Goal: Information Seeking & Learning: Learn about a topic

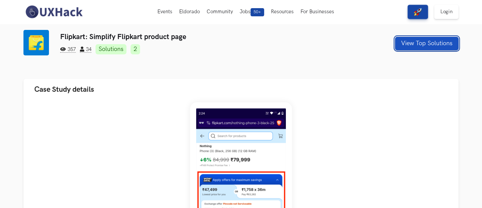
click at [404, 42] on button "View Top Solutions" at bounding box center [427, 44] width 64 height 14
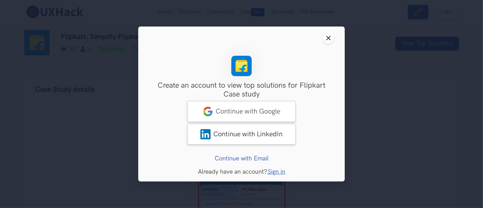
click at [275, 172] on link "Sign in" at bounding box center [277, 171] width 18 height 7
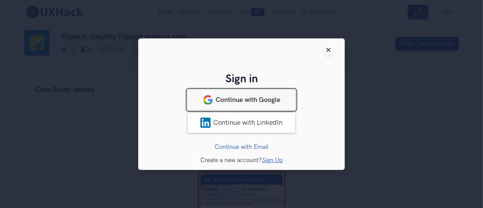
click at [279, 98] on span "Continue with Google" at bounding box center [248, 99] width 65 height 8
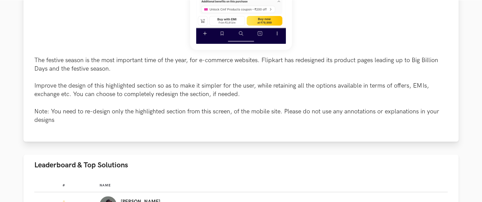
scroll to position [378, 0]
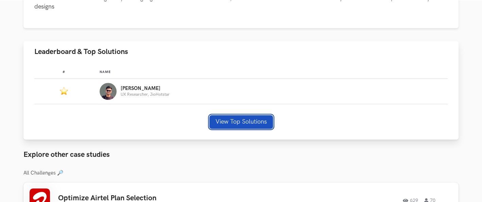
click at [264, 121] on button "View Top Solutions" at bounding box center [241, 122] width 64 height 14
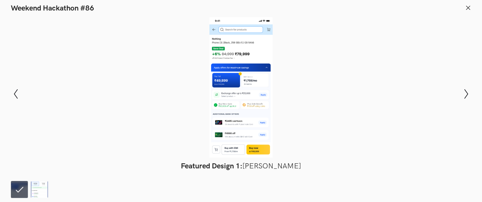
click at [36, 186] on img at bounding box center [39, 189] width 17 height 17
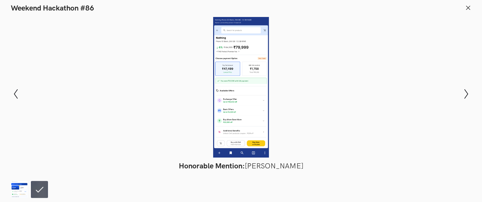
click at [10, 194] on footer at bounding box center [241, 188] width 482 height 27
click at [25, 190] on img at bounding box center [19, 189] width 17 height 17
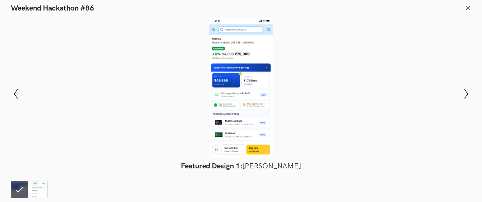
click at [470, 7] on icon at bounding box center [468, 8] width 6 height 6
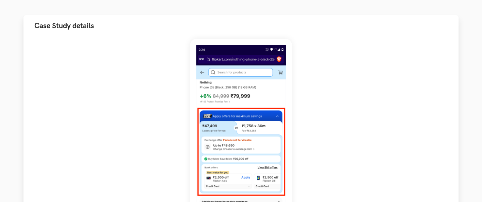
scroll to position [75, 0]
